Goal: Submit feedback/report problem: Submit feedback/report problem

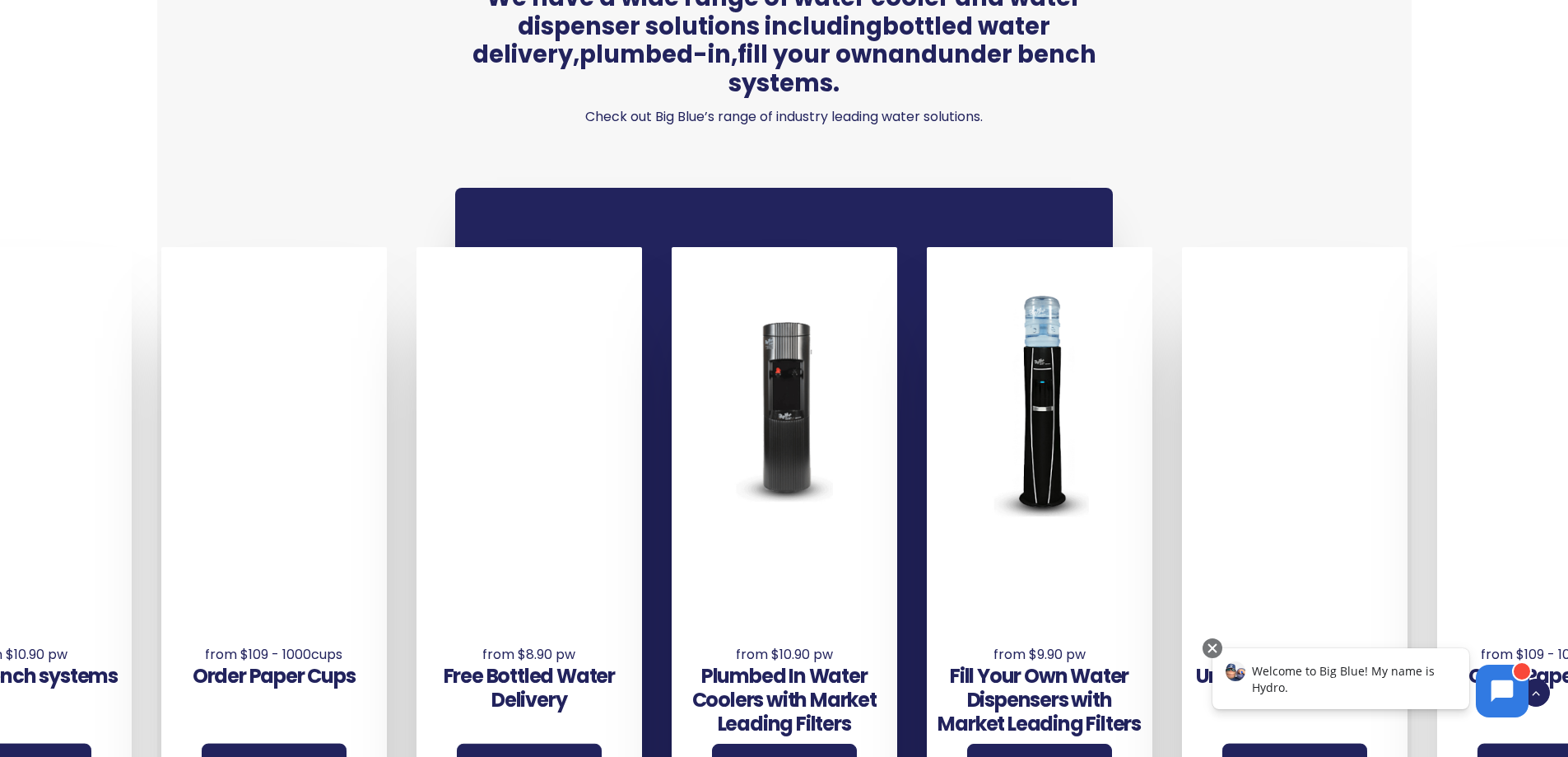
scroll to position [1235, 0]
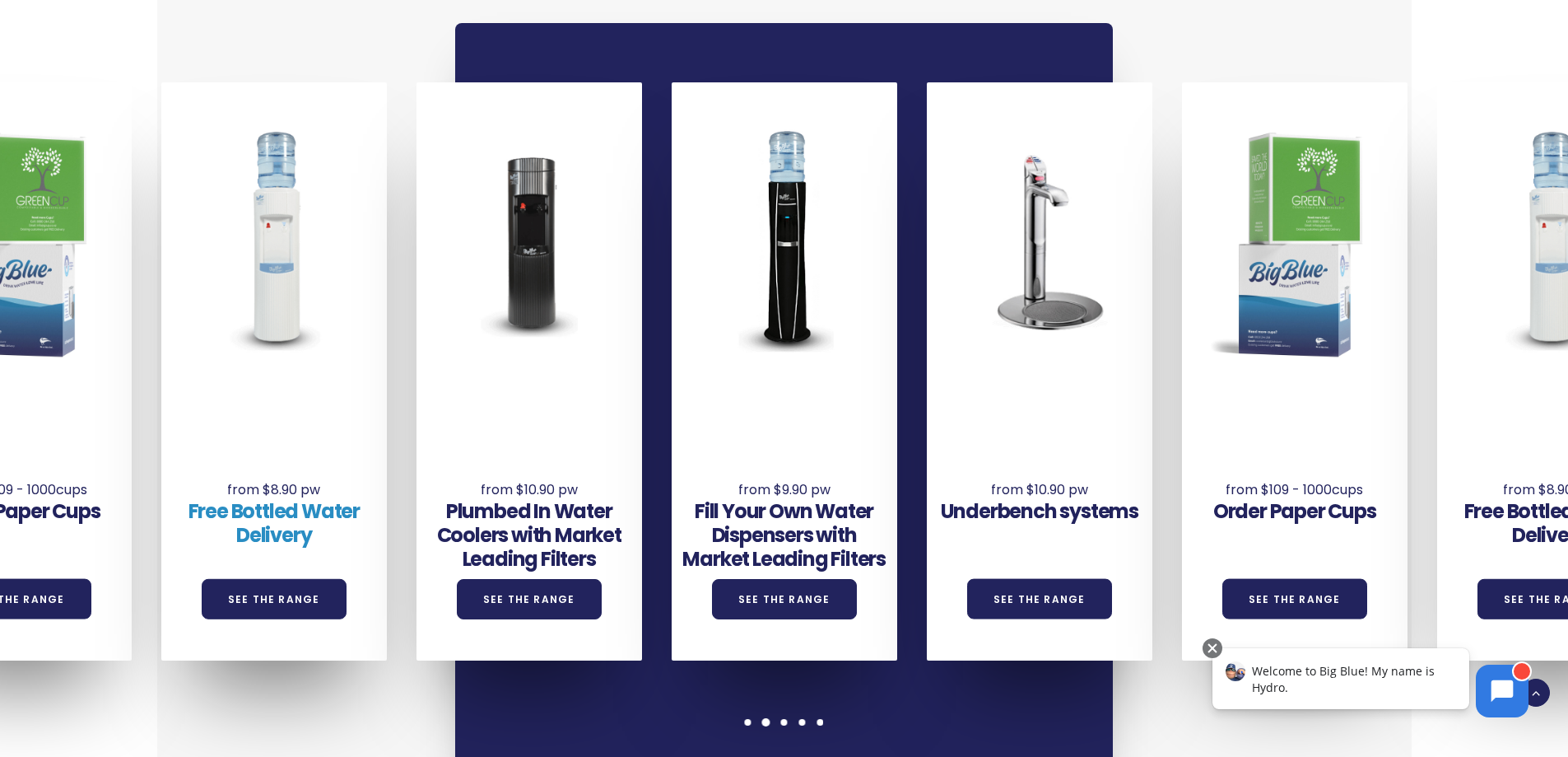
click at [295, 497] on link "Free Bottled Water Delivery" at bounding box center [274, 523] width 171 height 51
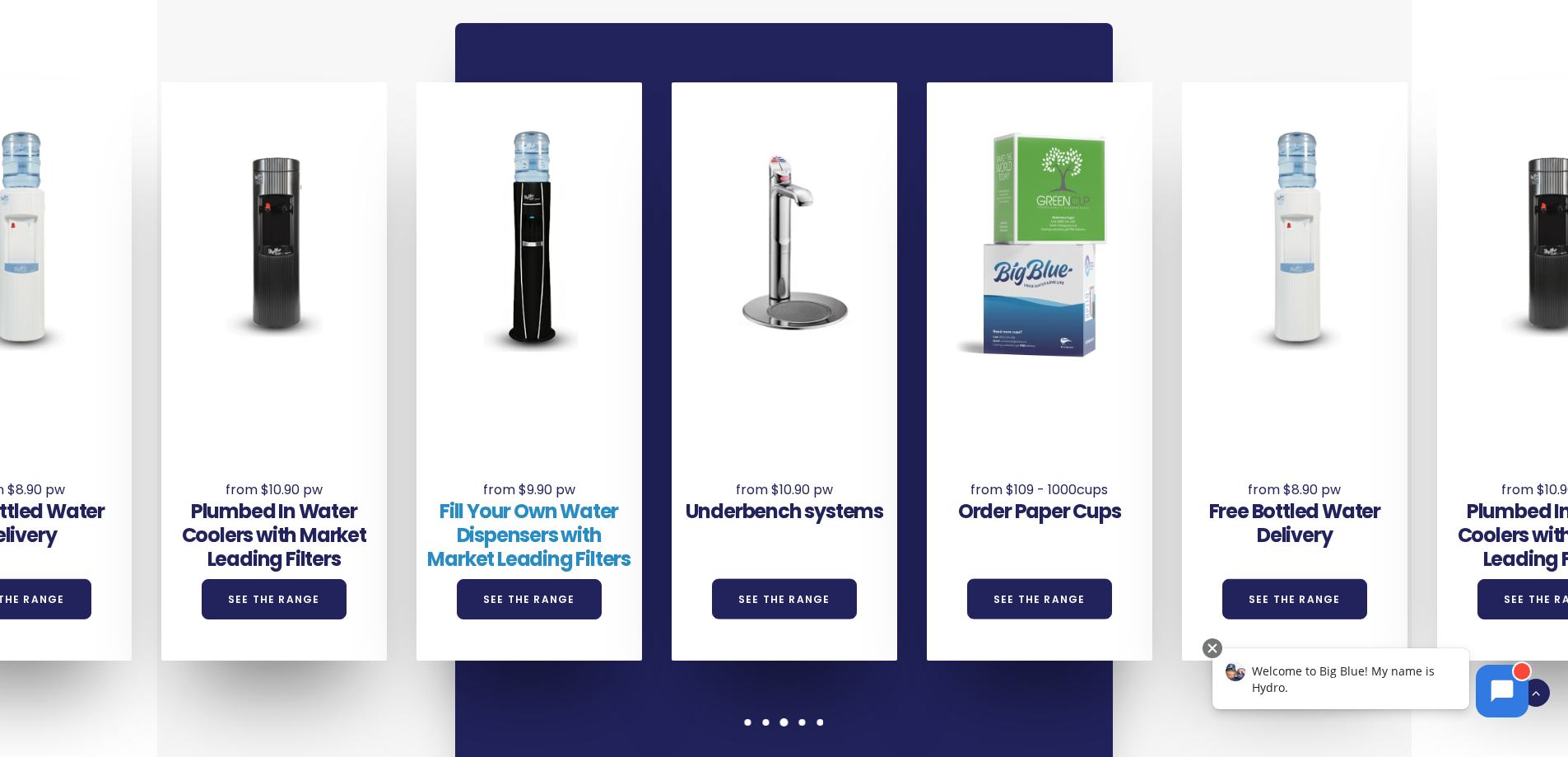
click at [478, 499] on link "Fill Your Own Water Dispensers with Market Leading Filters" at bounding box center [529, 534] width 203 height 75
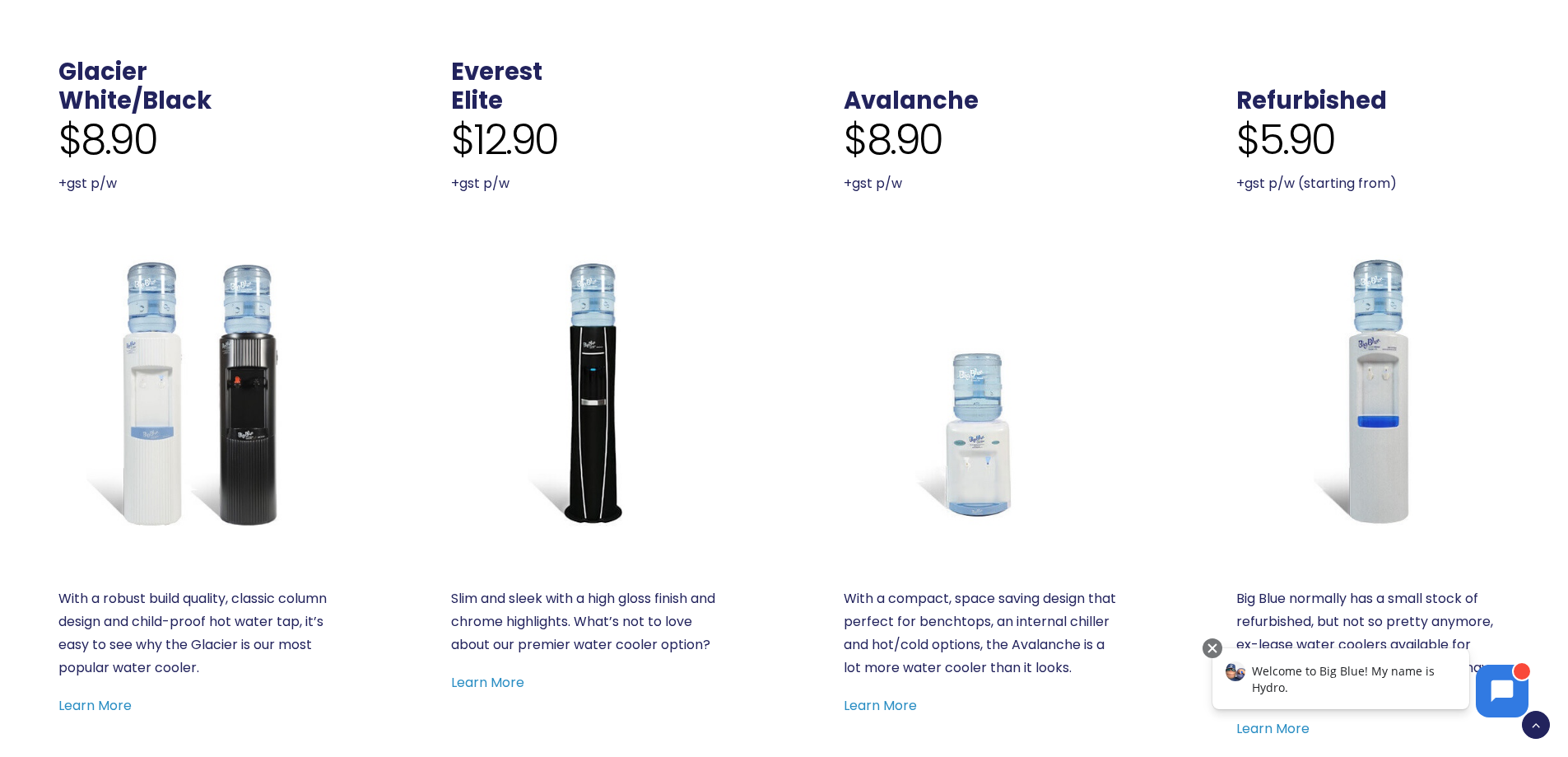
scroll to position [824, 0]
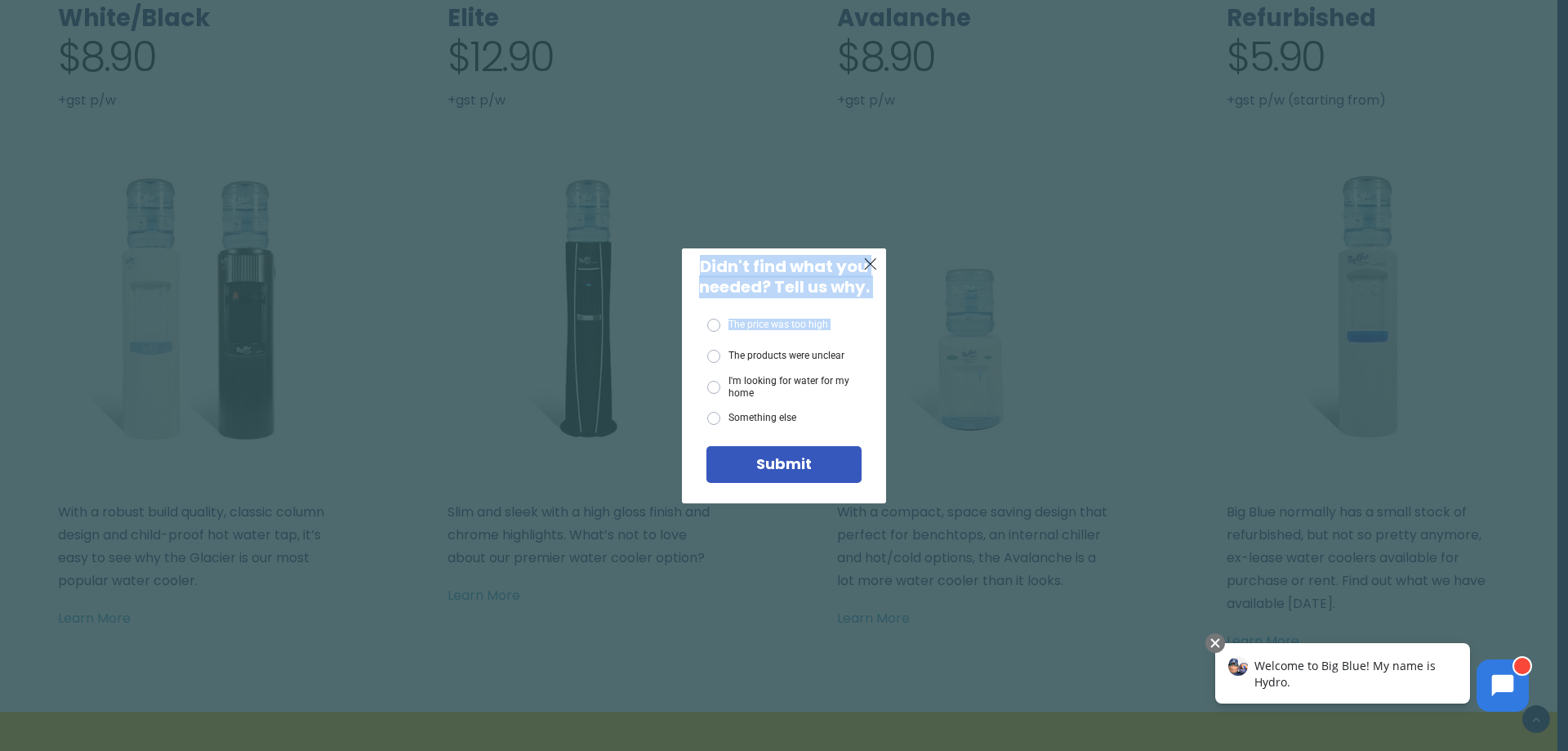
drag, startPoint x: 872, startPoint y: 262, endPoint x: 757, endPoint y: 340, distance: 139.0
click at [757, 343] on div "X Didn't find what you needed? Tell us why. The price was too high The products…" at bounding box center [784, 375] width 204 height 255
click at [713, 327] on label "The price was too high" at bounding box center [767, 325] width 121 height 13
click at [0, 0] on input "The price was too high" at bounding box center [0, 0] width 0 height 0
click at [788, 468] on span "Submit" at bounding box center [784, 463] width 56 height 20
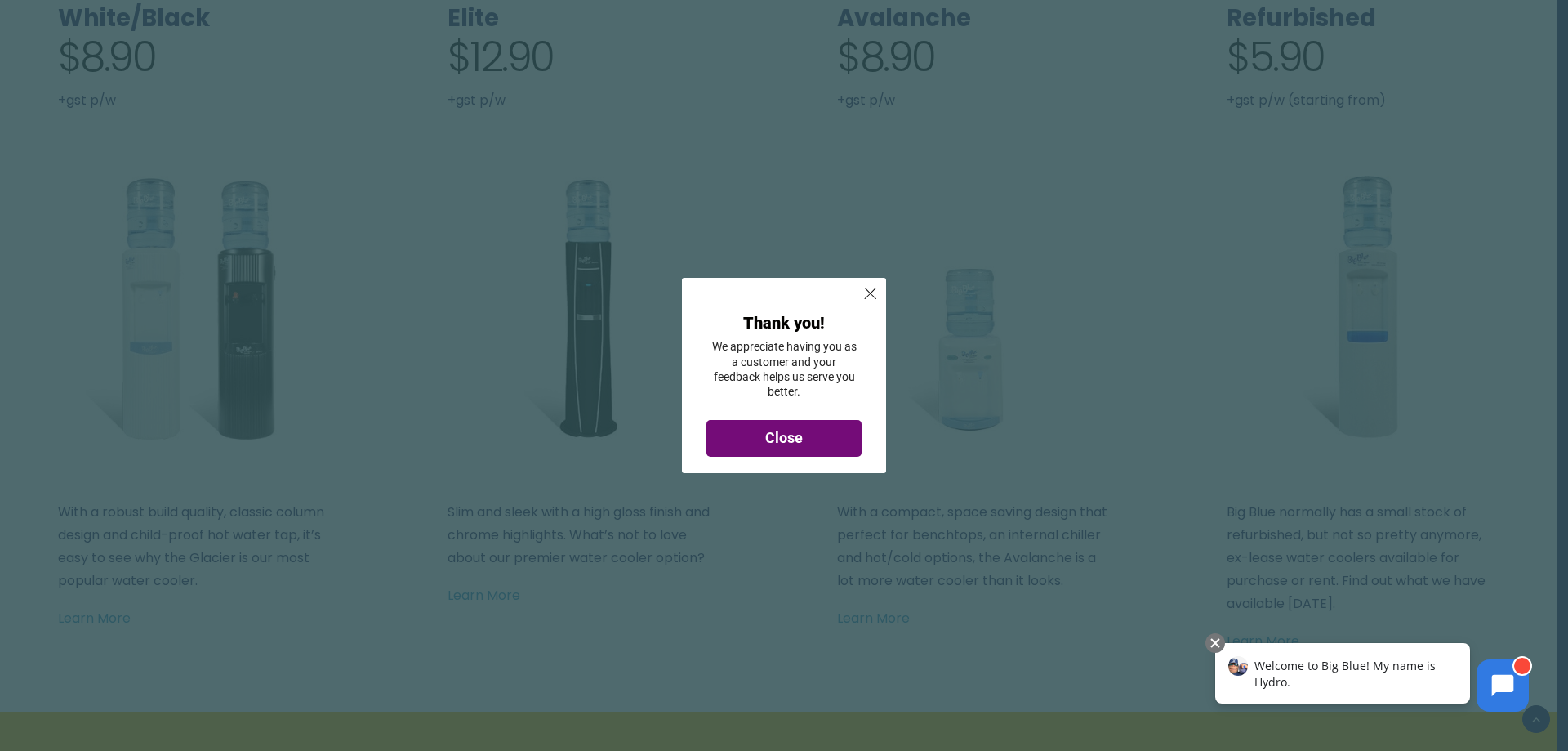
click at [792, 439] on span "Close" at bounding box center [784, 438] width 37 height 17
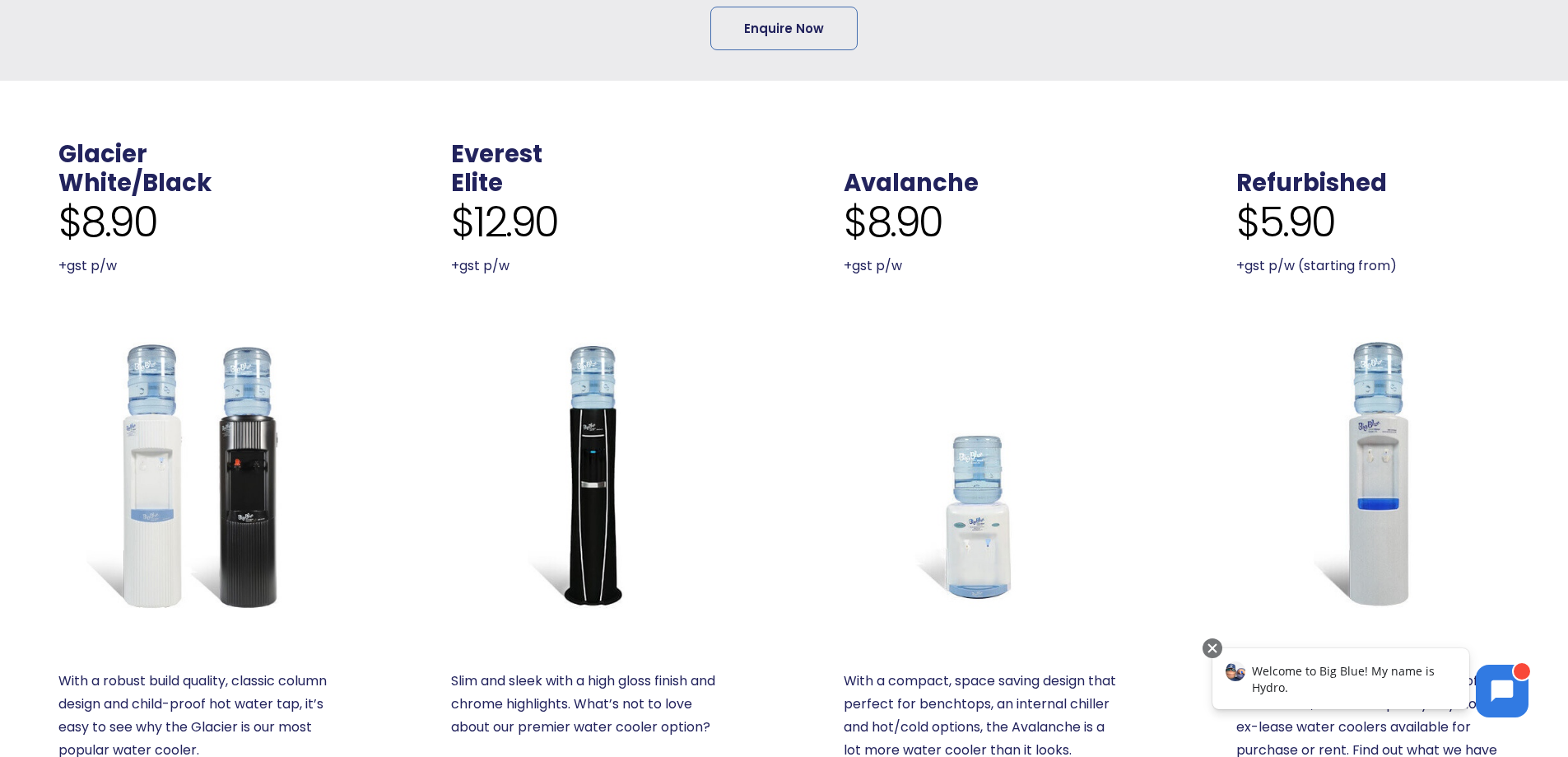
scroll to position [329, 0]
